Goal: Contribute content: Contribute content

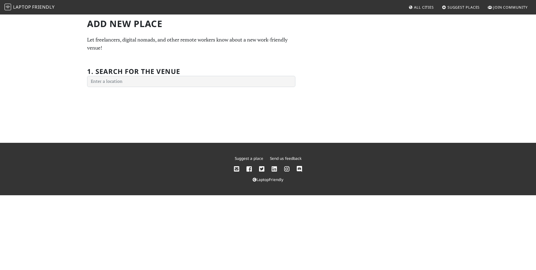
click at [196, 71] on div "1. Search for the venue" at bounding box center [191, 74] width 208 height 26
click at [192, 74] on div "1. Search for the venue" at bounding box center [191, 74] width 208 height 26
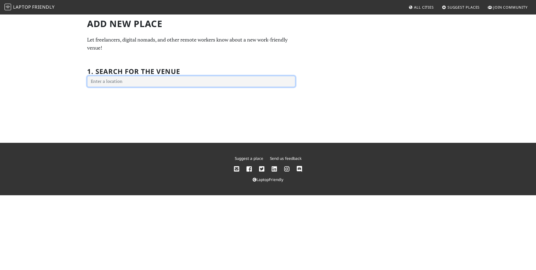
click at [188, 77] on input "text" at bounding box center [191, 81] width 208 height 11
type input "C"
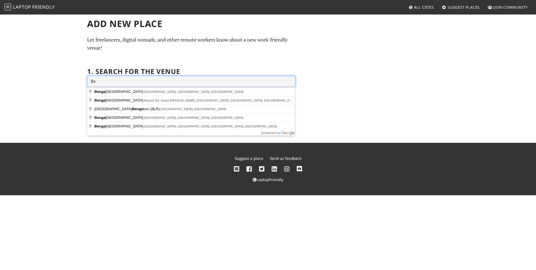
type input "B"
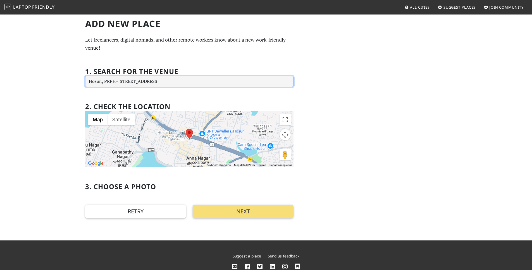
click at [188, 83] on input "Hosur,, PRPH+[STREET_ADDRESS]" at bounding box center [189, 81] width 208 height 11
click at [188, 82] on input "Hosur,, PRPH+[STREET_ADDRESS]" at bounding box center [189, 81] width 208 height 11
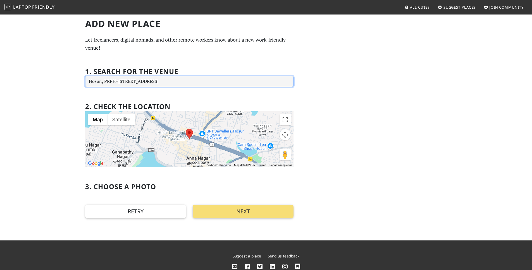
click at [188, 82] on input "Hosur,, PRPH+[STREET_ADDRESS]" at bounding box center [189, 81] width 208 height 11
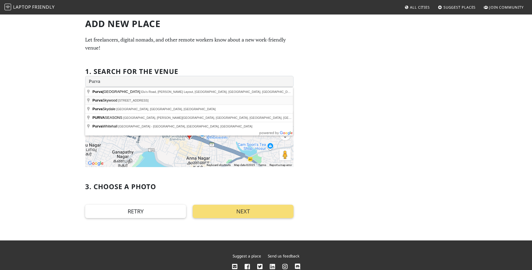
type input "Purva [GEOGRAPHIC_DATA], [STREET_ADDRESS]"
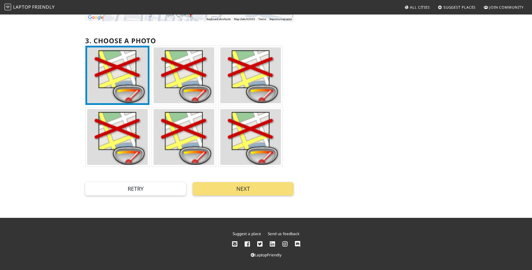
scroll to position [147, 0]
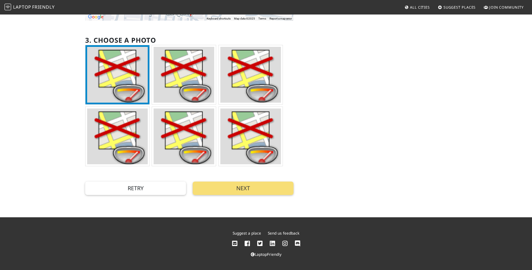
click at [111, 64] on img at bounding box center [117, 75] width 61 height 56
click at [238, 193] on button "Next" at bounding box center [243, 188] width 101 height 13
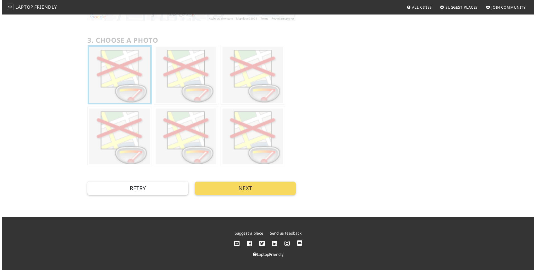
scroll to position [0, 0]
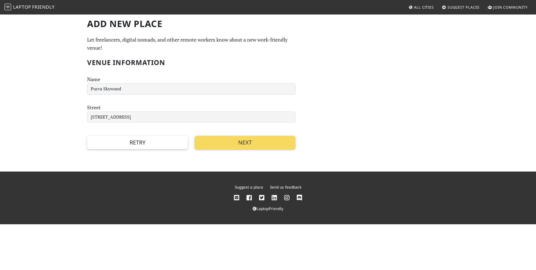
click at [227, 141] on button "Next" at bounding box center [245, 142] width 101 height 13
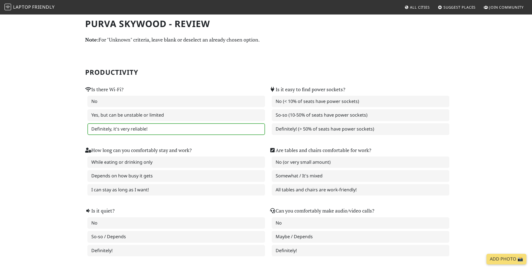
click at [192, 129] on label "Definitely, it's very reliable!" at bounding box center [176, 129] width 178 height 12
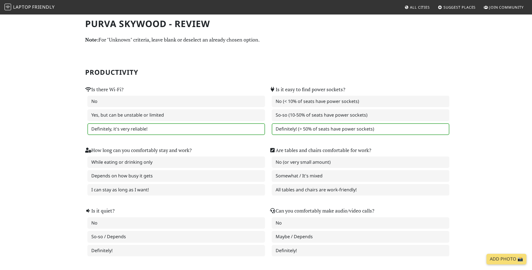
click at [289, 127] on label "Definitely! (> 50% of seats have power sockets)" at bounding box center [361, 129] width 178 height 12
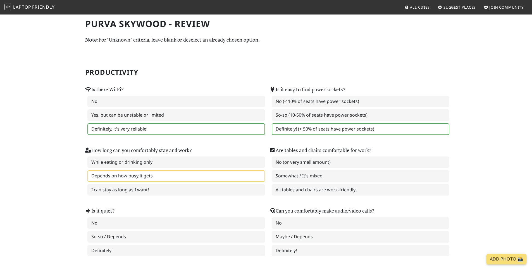
click at [181, 171] on label "Depends on how busy it gets" at bounding box center [176, 176] width 178 height 12
